Goal: Check status: Check status

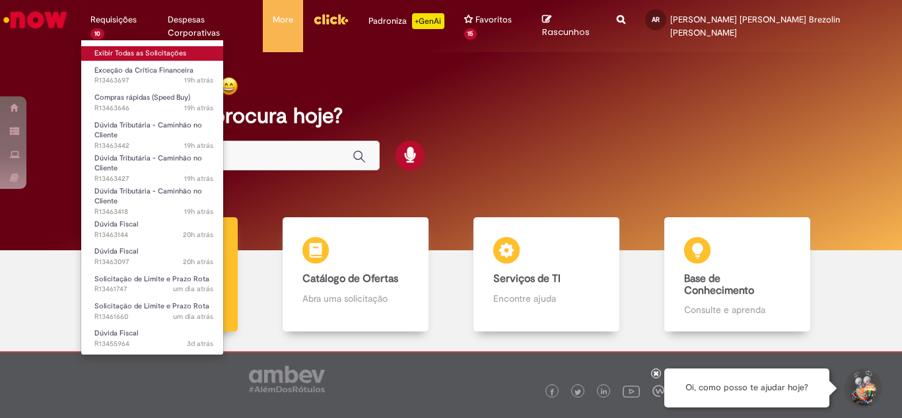
click at [145, 47] on link "Exibir Todas as Solicitações" at bounding box center [153, 53] width 145 height 15
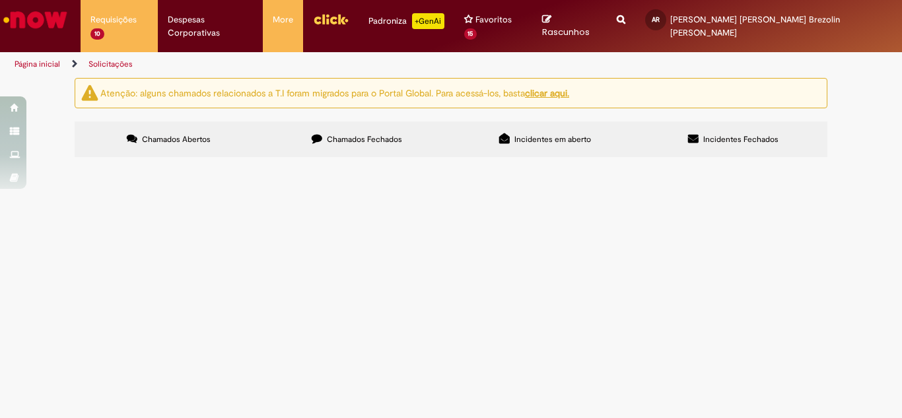
click at [0, 0] on span "pedido de gás" at bounding box center [0, 0] width 0 height 0
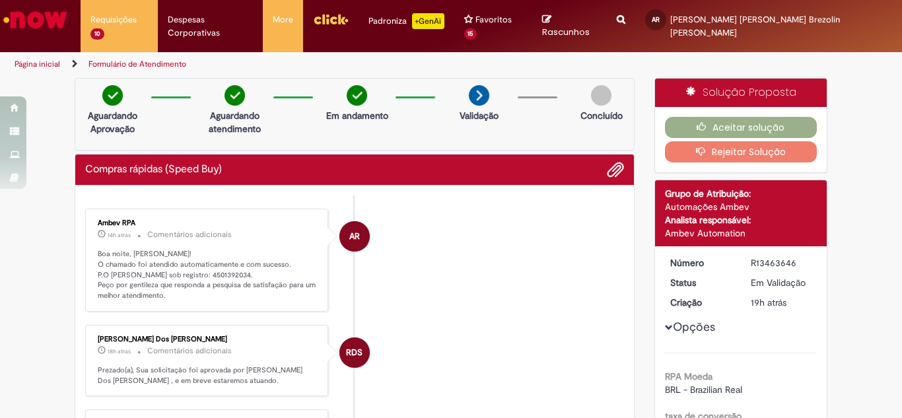
click at [194, 261] on p "Boa noite, [PERSON_NAME]! O chamado foi atendido automaticamente e com sucesso.…" at bounding box center [208, 275] width 220 height 52
copy p "4501392034"
